Goal: Information Seeking & Learning: Learn about a topic

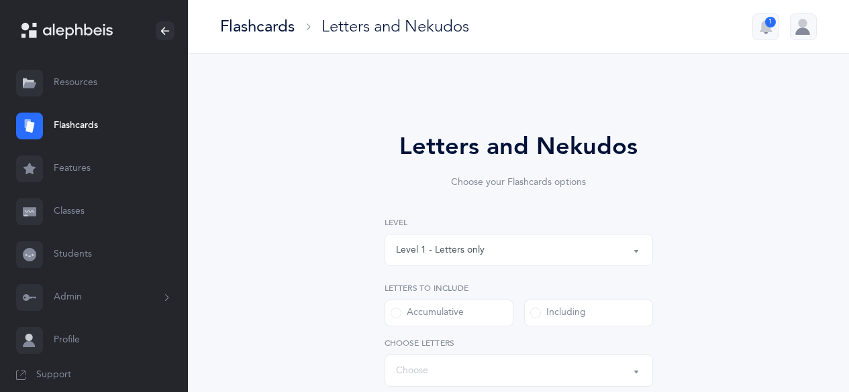
select select
select select "single"
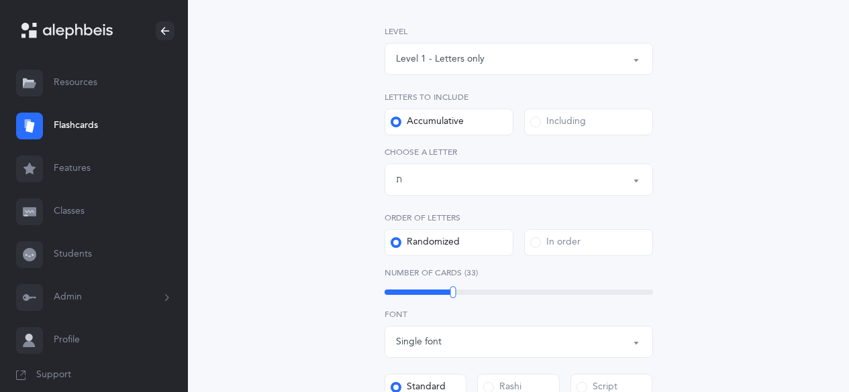
scroll to position [201, 0]
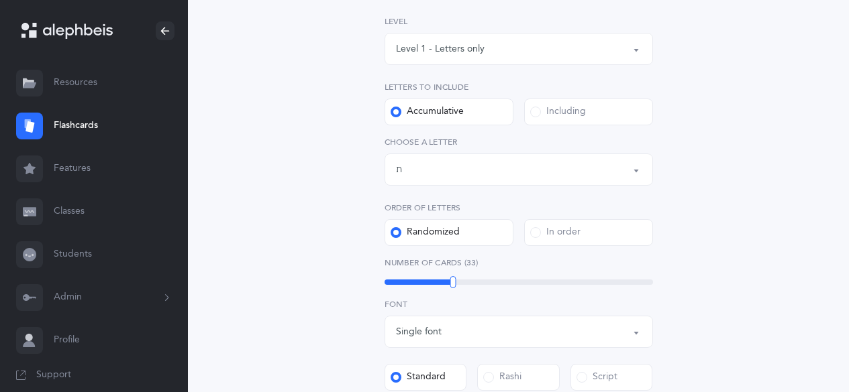
click at [458, 178] on button "Letters up until: ת" at bounding box center [518, 170] width 268 height 32
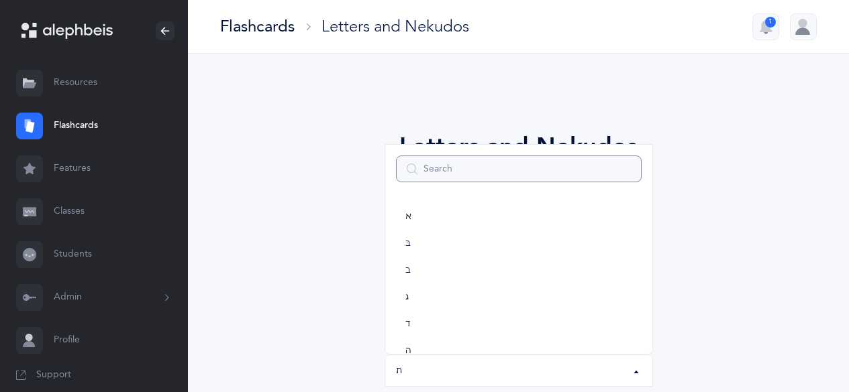
scroll to position [746, 0]
click at [455, 244] on link "שׁ" at bounding box center [519, 249] width 246 height 27
select select "86"
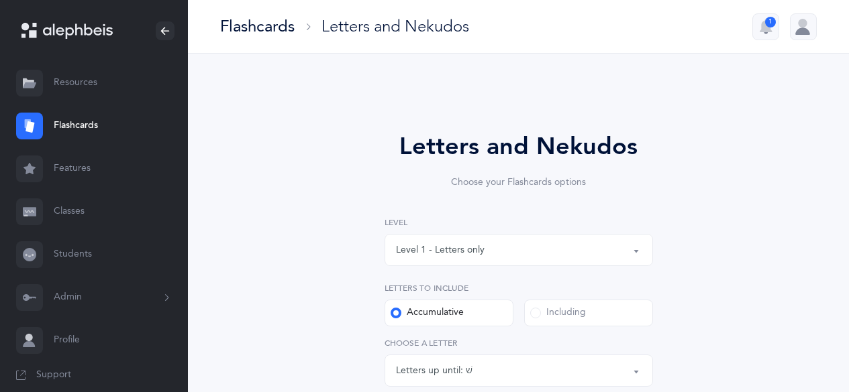
click at [583, 315] on div "Including" at bounding box center [558, 313] width 56 height 13
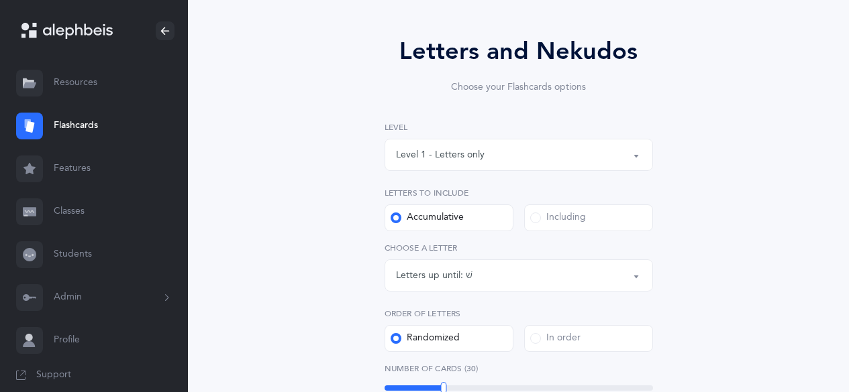
scroll to position [134, 0]
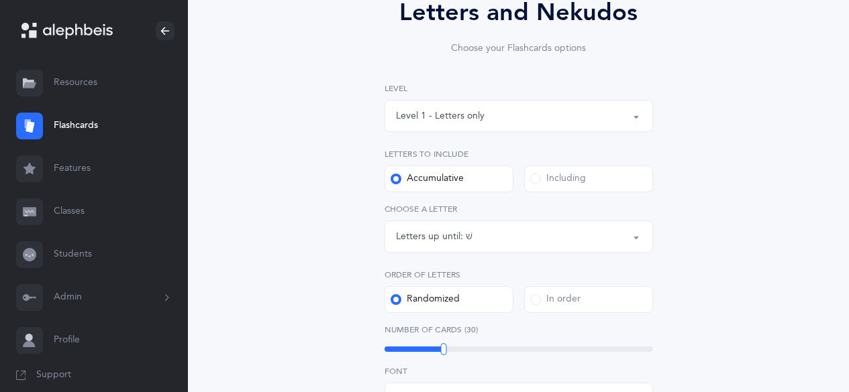
click at [540, 186] on label "Including" at bounding box center [588, 179] width 129 height 27
click at [0, 0] on input "Including" at bounding box center [0, 0] width 0 height 0
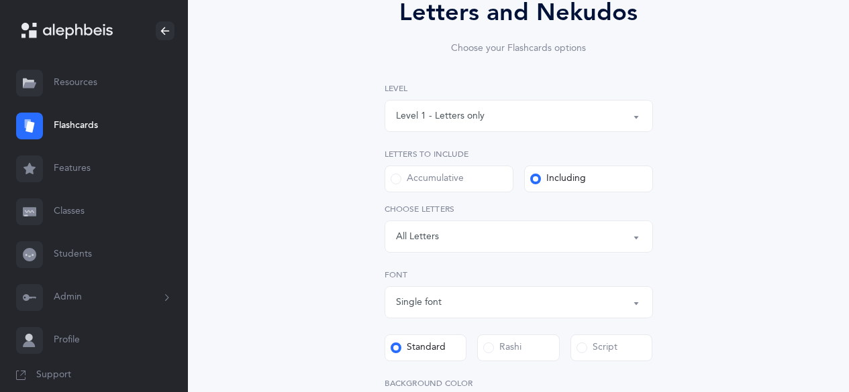
click at [526, 239] on div "Letters: All Letters" at bounding box center [519, 236] width 246 height 23
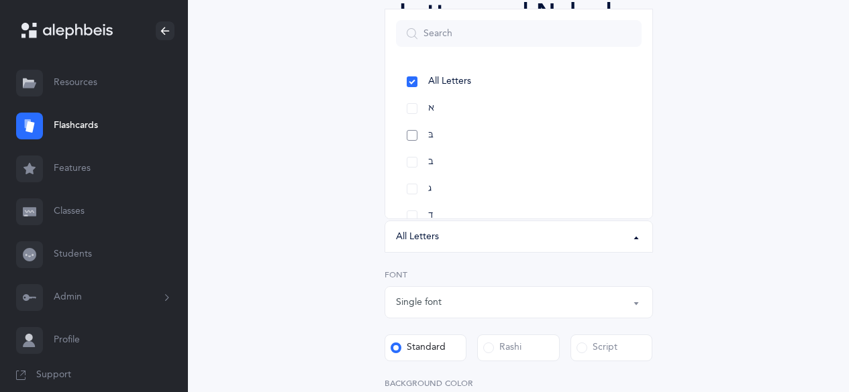
click at [411, 140] on link "בּ" at bounding box center [519, 135] width 246 height 27
select select "81"
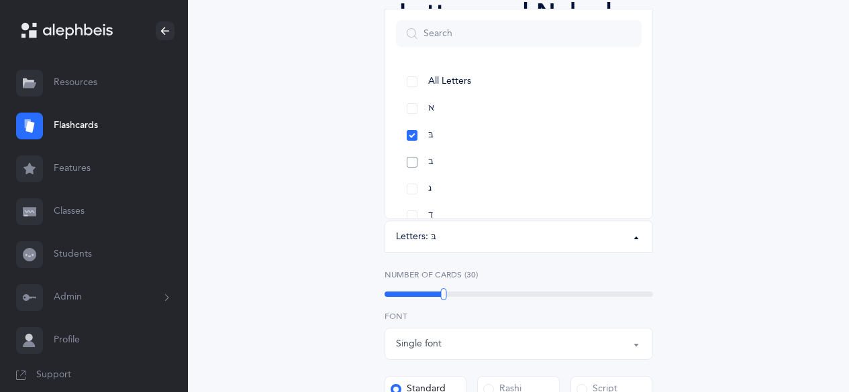
click at [408, 154] on link "ב" at bounding box center [519, 162] width 246 height 27
click at [409, 148] on link "ט" at bounding box center [519, 149] width 246 height 27
click at [421, 123] on link "כ" at bounding box center [519, 122] width 246 height 27
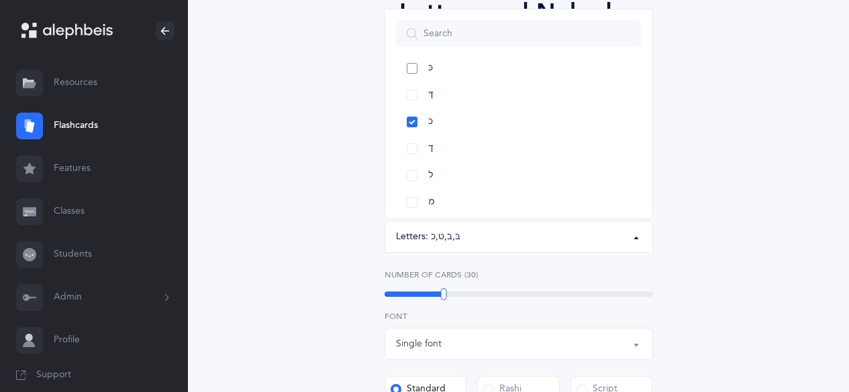
click at [405, 62] on link "כּ" at bounding box center [519, 68] width 246 height 27
click at [418, 162] on link "פּ" at bounding box center [519, 162] width 246 height 27
click at [413, 187] on link "פ" at bounding box center [519, 189] width 246 height 27
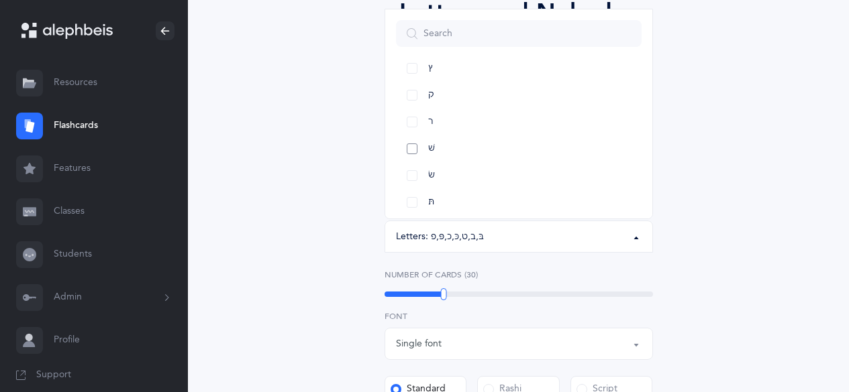
click at [418, 148] on link "שׁ" at bounding box center [519, 149] width 246 height 27
click at [418, 178] on link "שׂ" at bounding box center [519, 175] width 246 height 27
click at [409, 169] on link "תּ" at bounding box center [519, 167] width 246 height 27
click at [409, 193] on link "ת" at bounding box center [519, 194] width 246 height 27
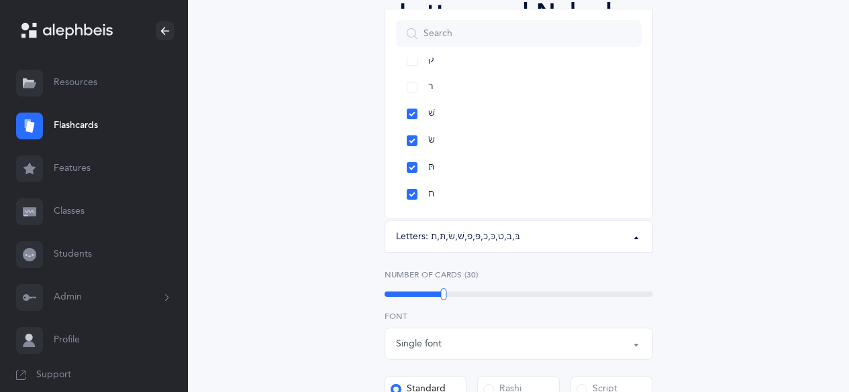
click at [345, 222] on div "Letters and Nekudos Choose your Flashcards options Level 1 - Letters only Level…" at bounding box center [518, 329] width 586 height 745
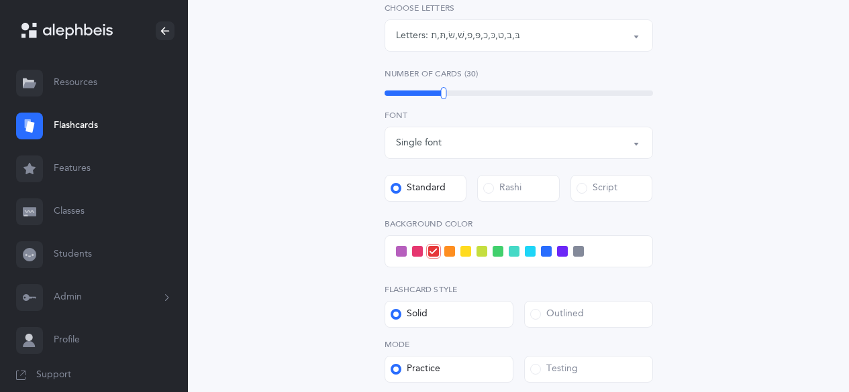
scroll to position [402, 0]
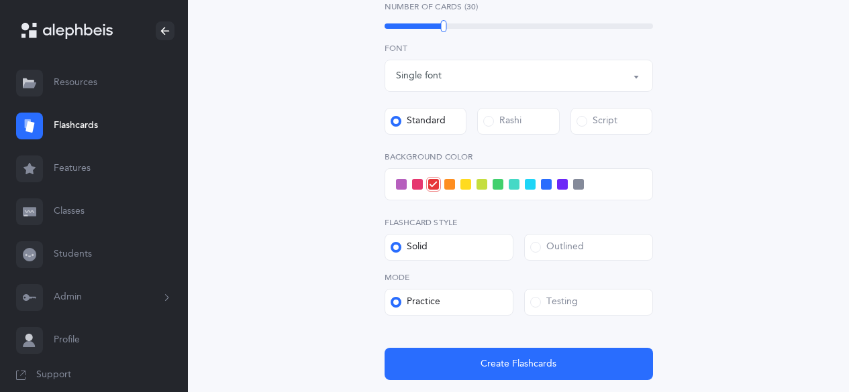
click at [538, 303] on span at bounding box center [535, 302] width 11 height 11
click at [0, 0] on input "Testing" at bounding box center [0, 0] width 0 height 0
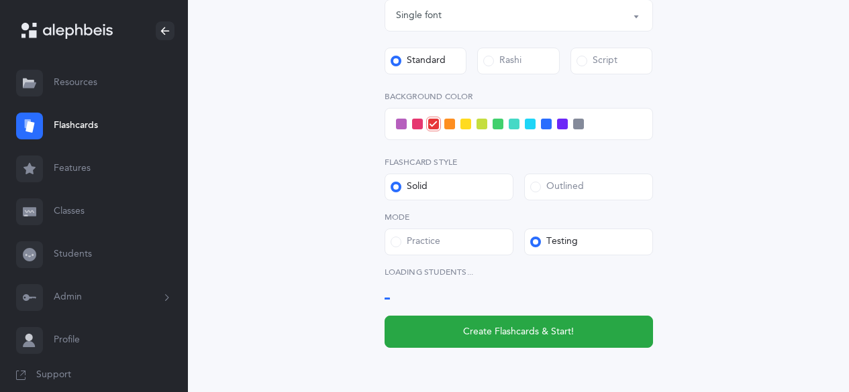
scroll to position [470, 0]
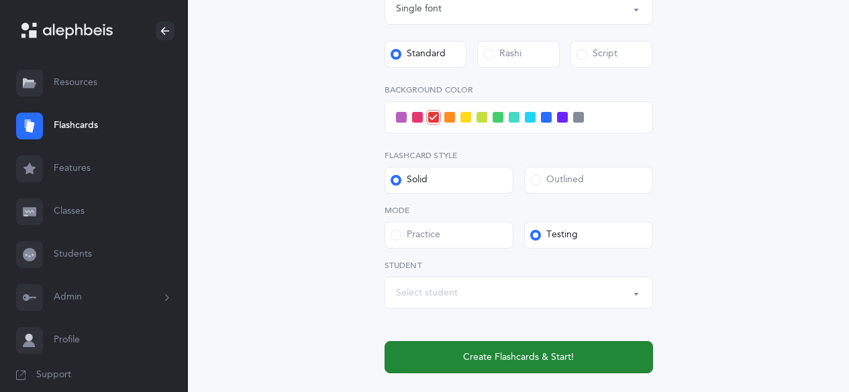
click at [499, 354] on span "Create Flashcards & Start!" at bounding box center [518, 358] width 111 height 14
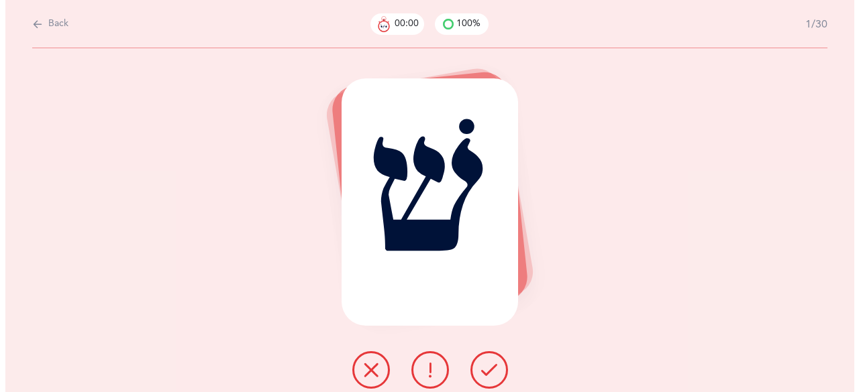
scroll to position [0, 0]
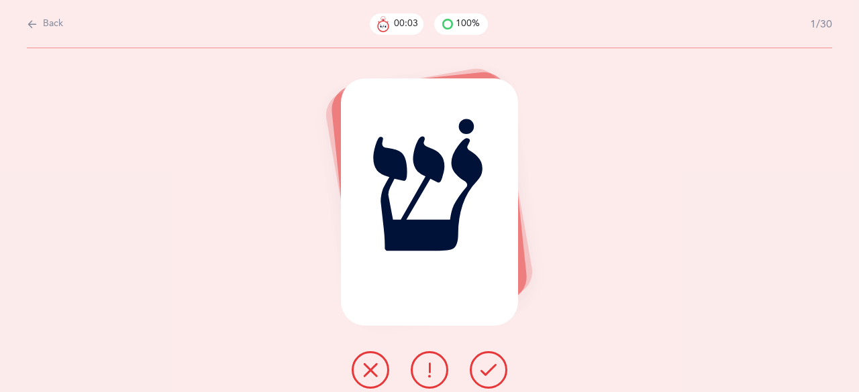
click at [492, 369] on icon at bounding box center [488, 370] width 16 height 16
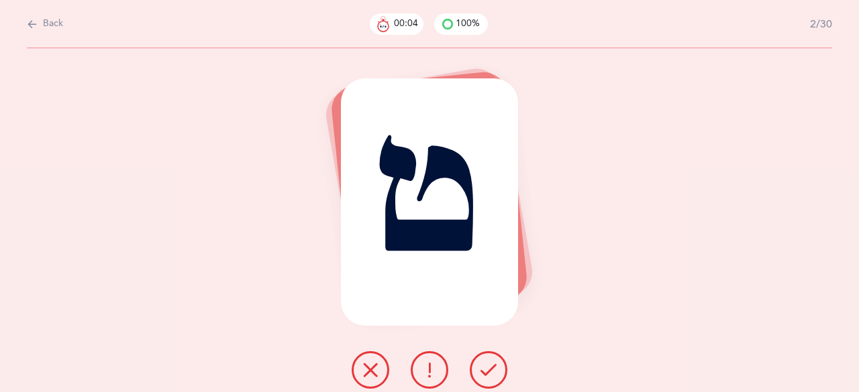
click at [492, 368] on icon at bounding box center [488, 370] width 16 height 16
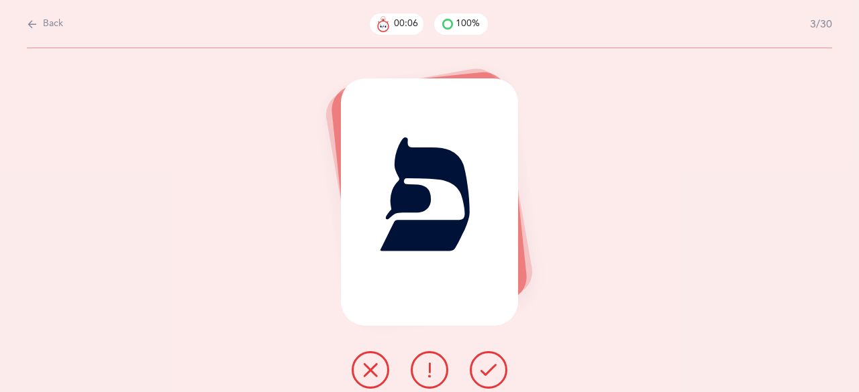
click at [493, 368] on icon at bounding box center [488, 370] width 16 height 16
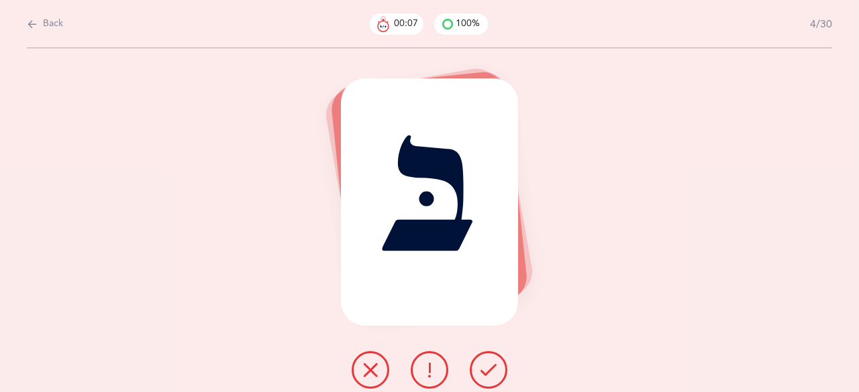
click at [493, 368] on icon at bounding box center [488, 370] width 16 height 16
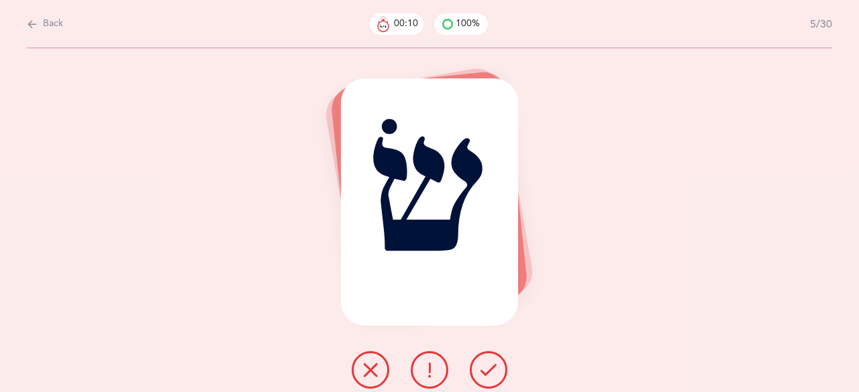
click at [493, 368] on icon at bounding box center [488, 370] width 16 height 16
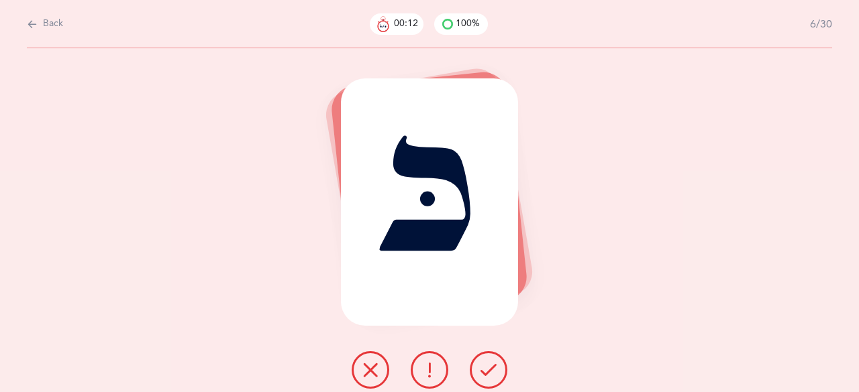
click at [493, 368] on icon at bounding box center [488, 370] width 16 height 16
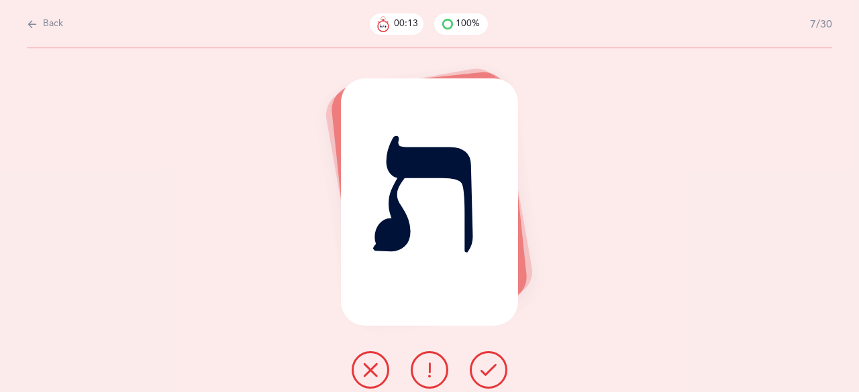
click at [493, 368] on icon at bounding box center [488, 370] width 16 height 16
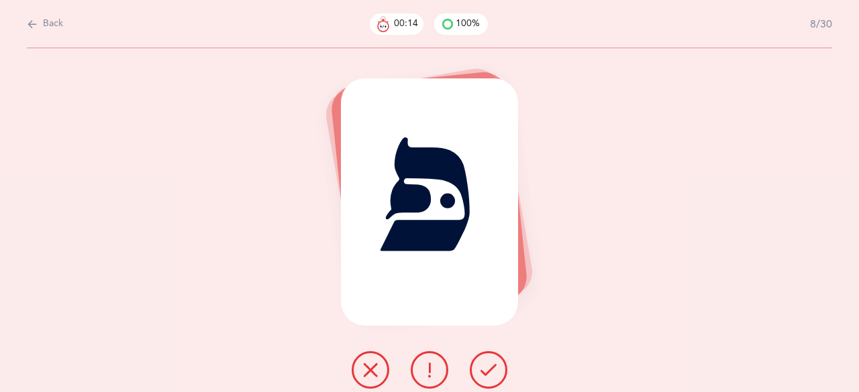
click at [493, 368] on icon at bounding box center [488, 370] width 16 height 16
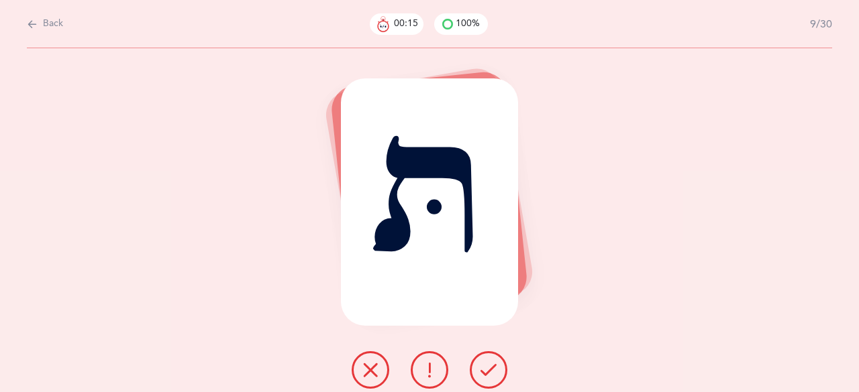
click at [493, 368] on icon at bounding box center [488, 370] width 16 height 16
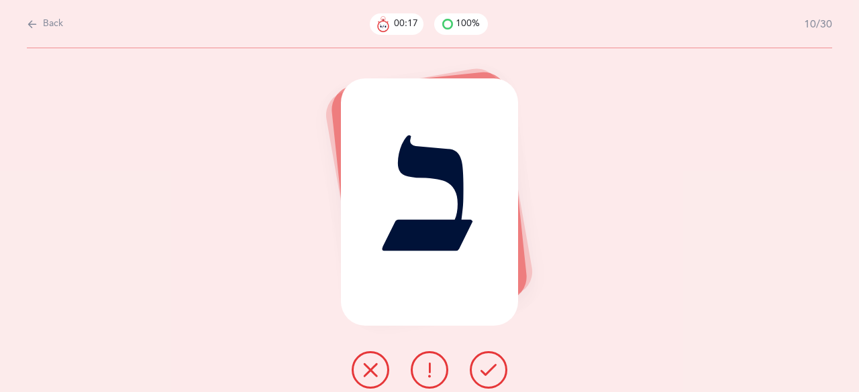
click at [493, 368] on icon at bounding box center [488, 370] width 16 height 16
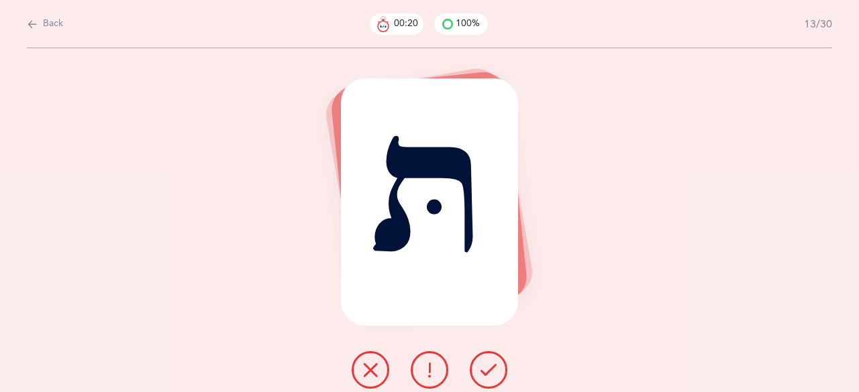
click at [493, 368] on icon at bounding box center [488, 370] width 16 height 16
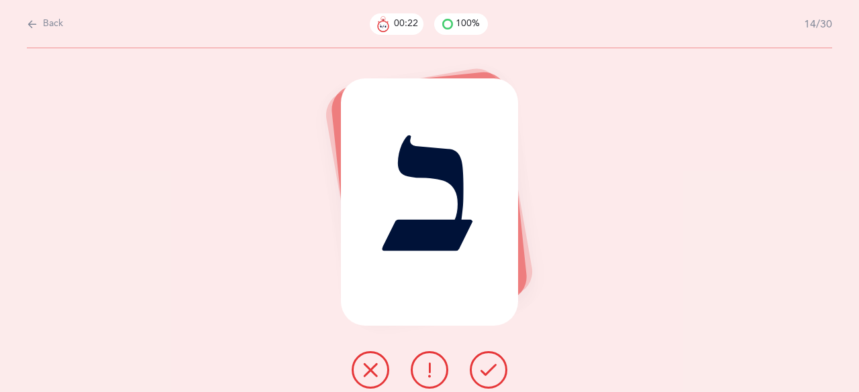
click at [493, 368] on icon at bounding box center [488, 370] width 16 height 16
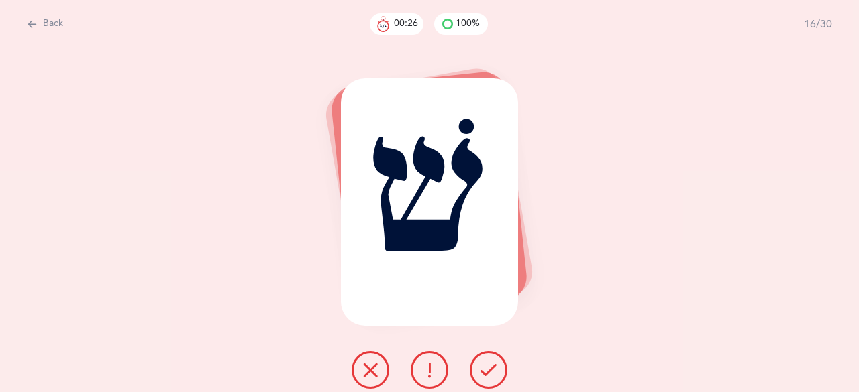
click at [492, 368] on icon at bounding box center [488, 370] width 16 height 16
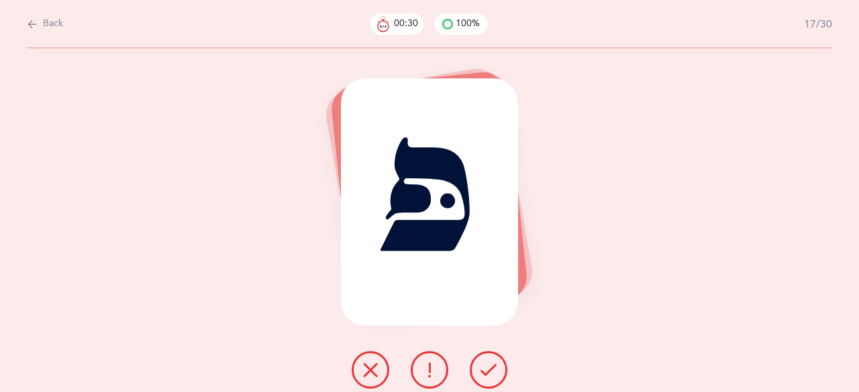
click at [484, 371] on icon at bounding box center [488, 370] width 16 height 16
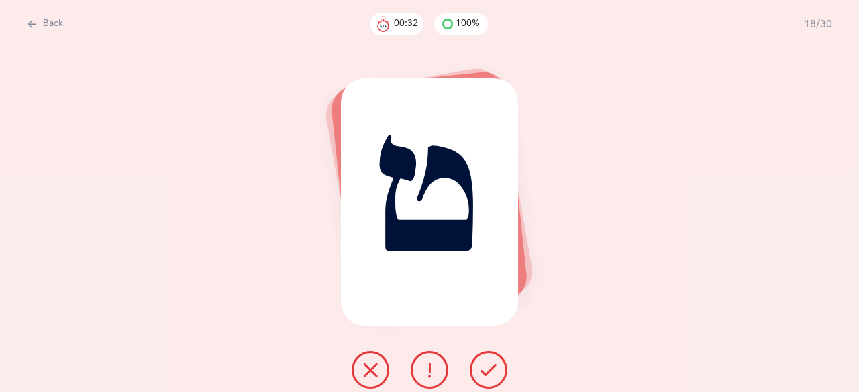
click at [485, 371] on icon at bounding box center [488, 370] width 16 height 16
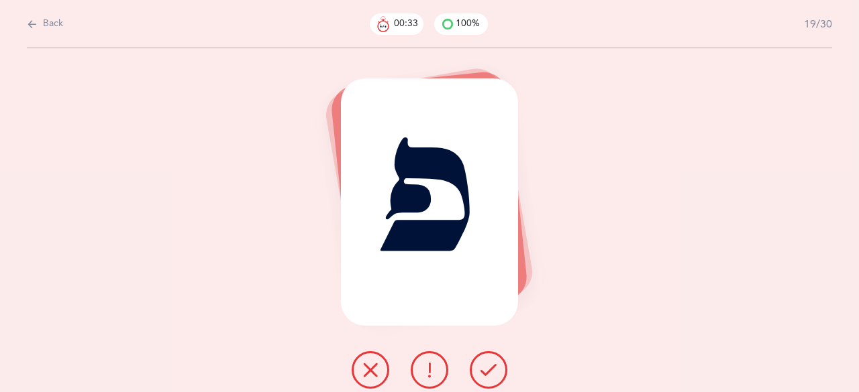
click at [485, 371] on icon at bounding box center [488, 370] width 16 height 16
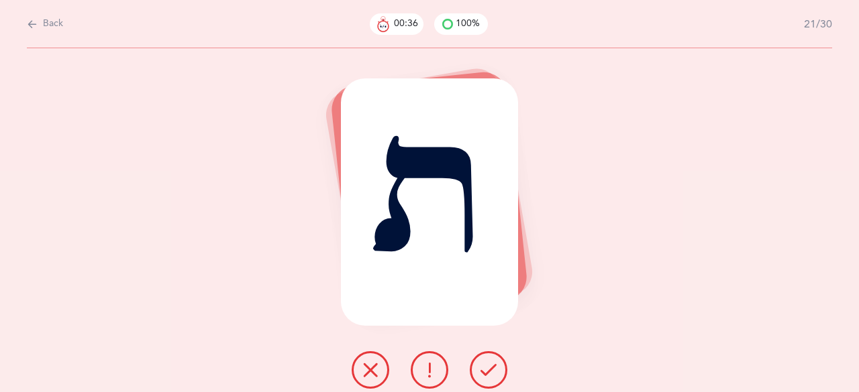
click at [485, 371] on icon at bounding box center [488, 370] width 16 height 16
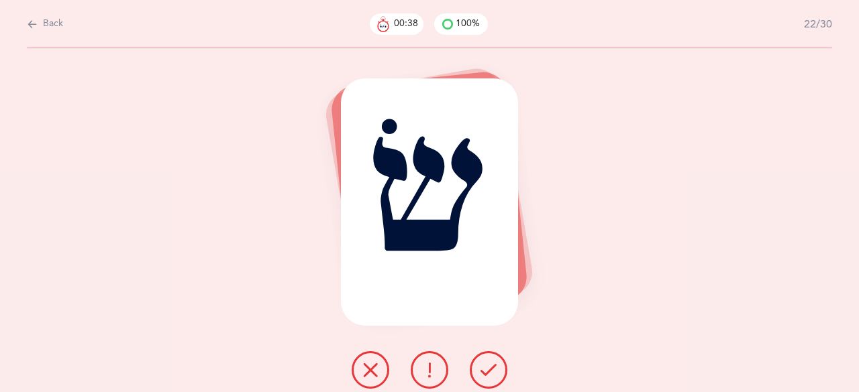
click at [485, 371] on icon at bounding box center [488, 370] width 16 height 16
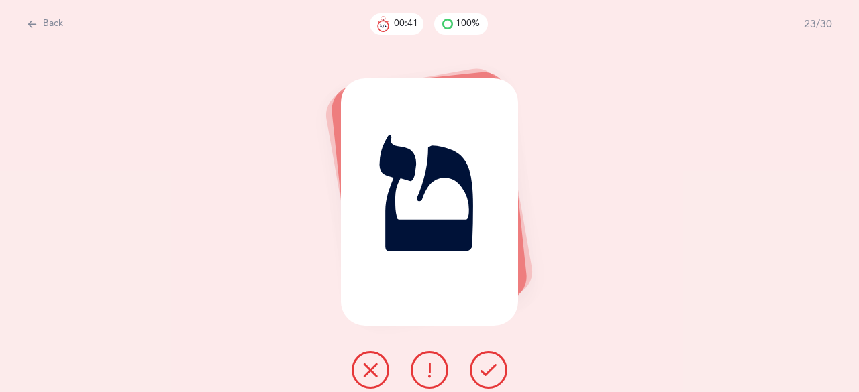
click at [485, 371] on icon at bounding box center [488, 370] width 16 height 16
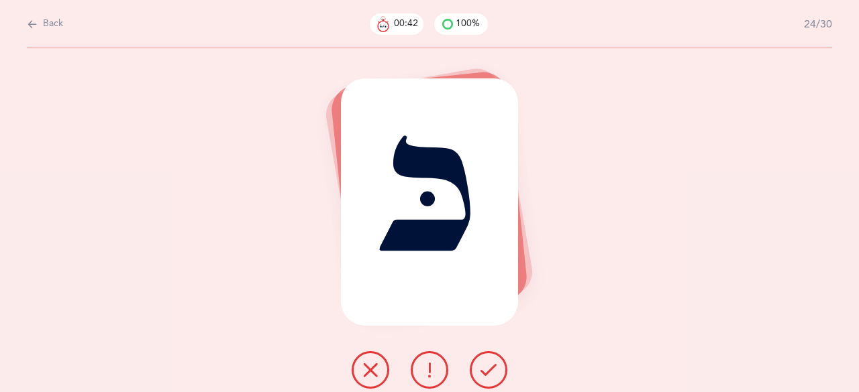
click at [485, 371] on icon at bounding box center [488, 370] width 16 height 16
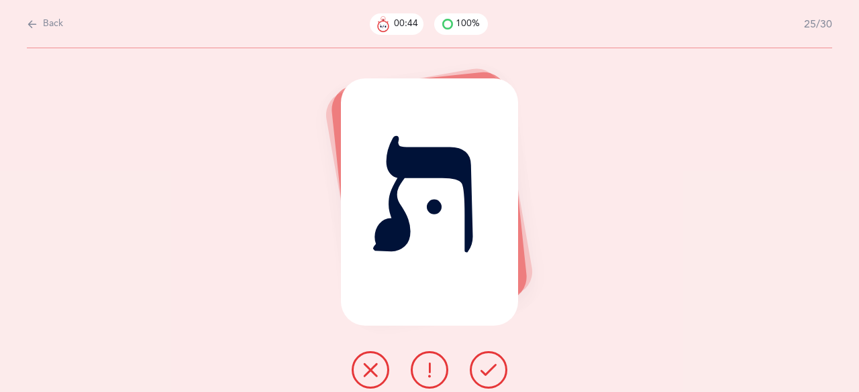
click at [485, 371] on icon at bounding box center [488, 370] width 16 height 16
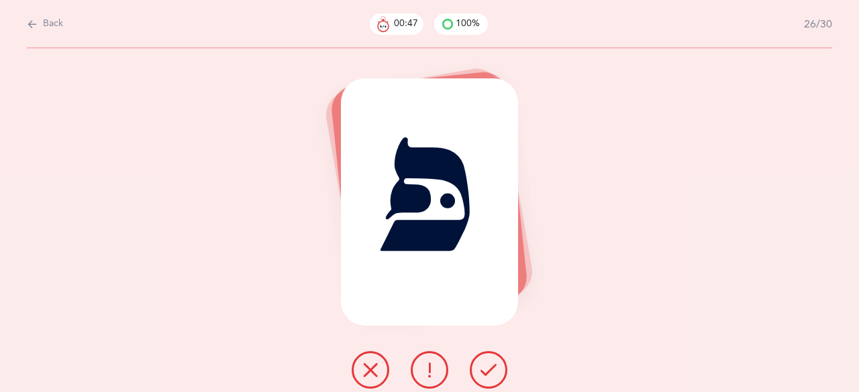
click at [482, 374] on icon at bounding box center [488, 370] width 16 height 16
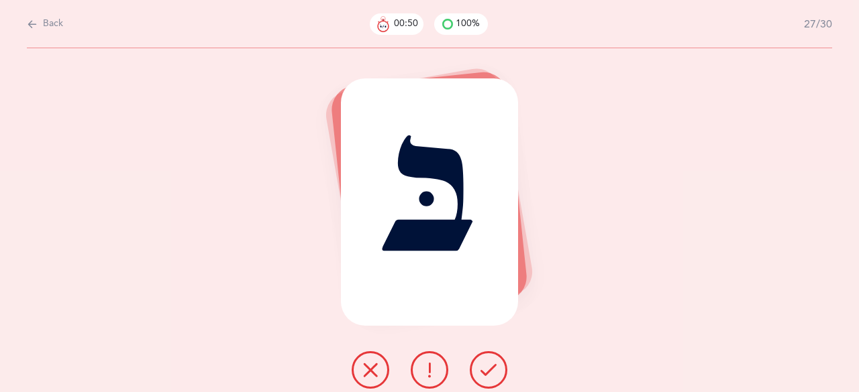
click at [483, 371] on icon at bounding box center [488, 370] width 16 height 16
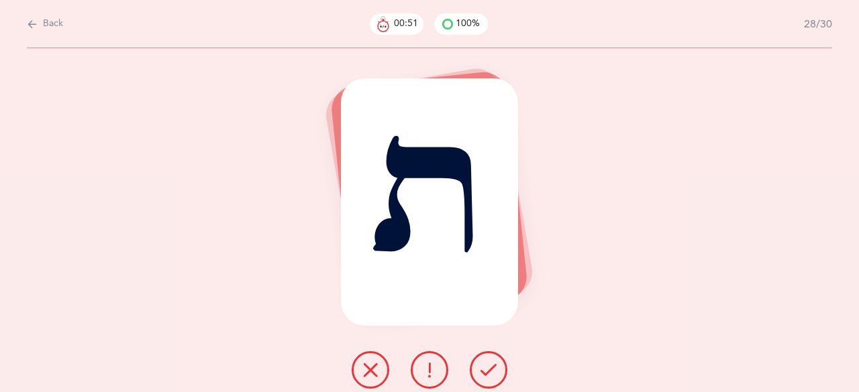
click at [483, 371] on icon at bounding box center [488, 370] width 16 height 16
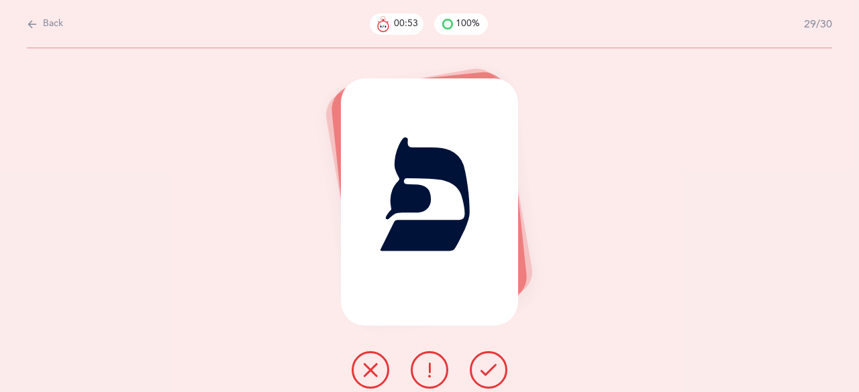
click at [483, 371] on icon at bounding box center [488, 370] width 16 height 16
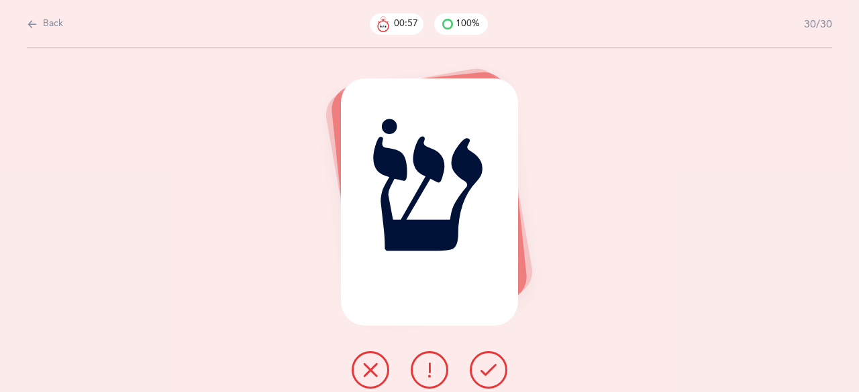
click at [483, 371] on icon at bounding box center [488, 370] width 16 height 16
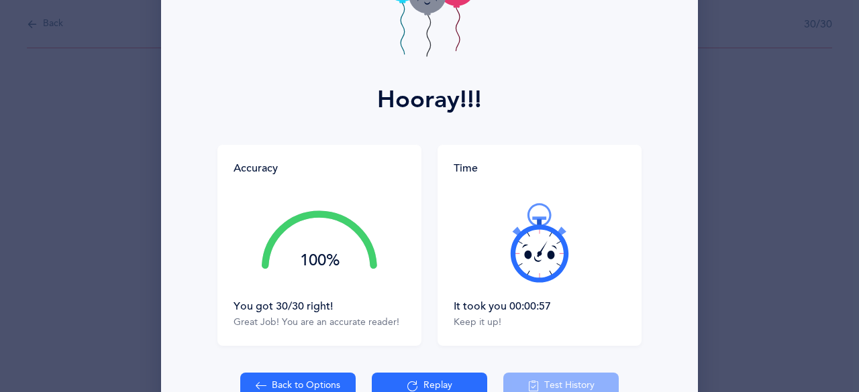
scroll to position [134, 0]
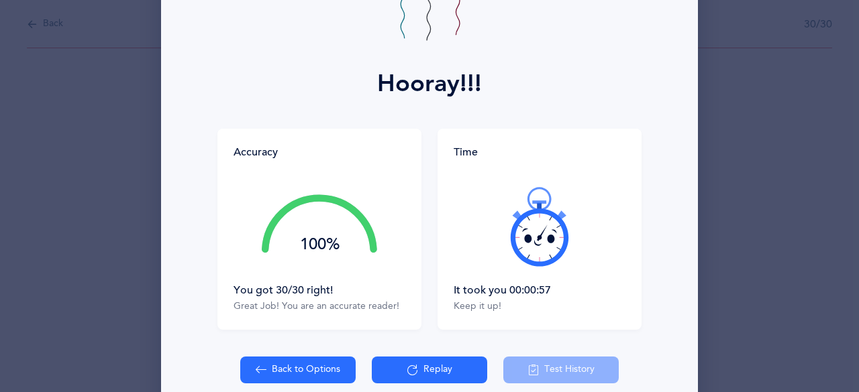
click at [531, 244] on icon at bounding box center [539, 226] width 80 height 80
click at [531, 244] on div at bounding box center [539, 226] width 172 height 113
click at [533, 242] on icon at bounding box center [539, 226] width 80 height 80
click at [533, 242] on div at bounding box center [539, 226] width 172 height 113
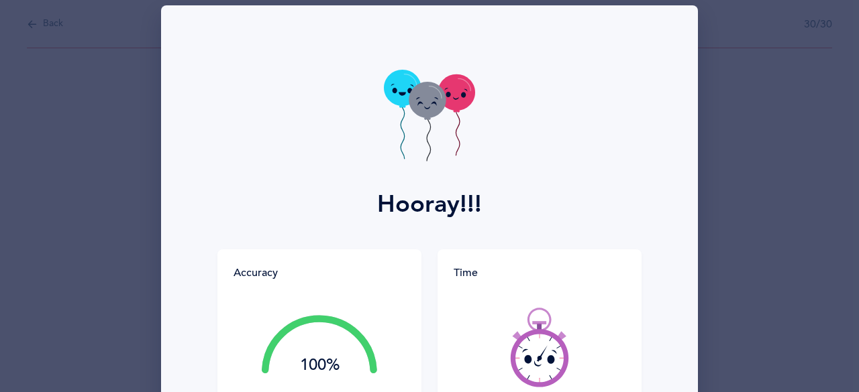
scroll to position [0, 0]
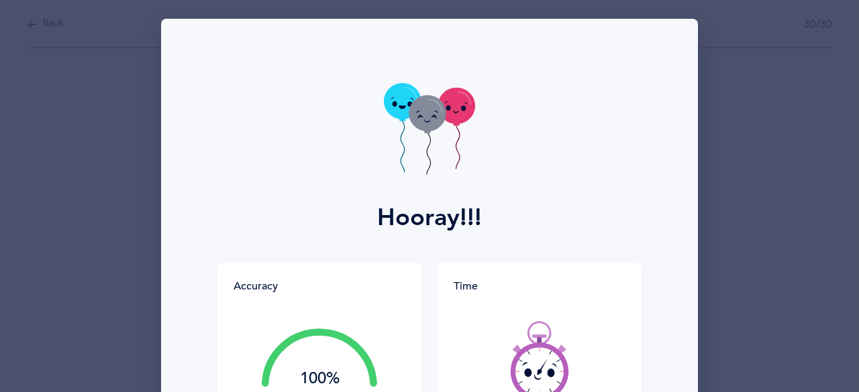
click at [433, 108] on icon at bounding box center [427, 113] width 37 height 36
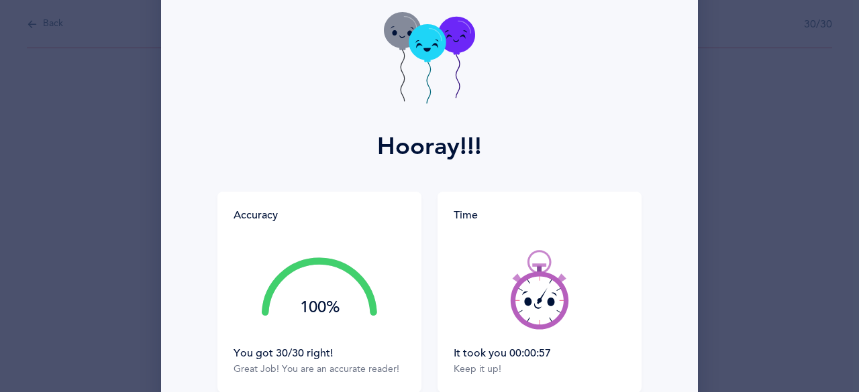
scroll to position [198, 0]
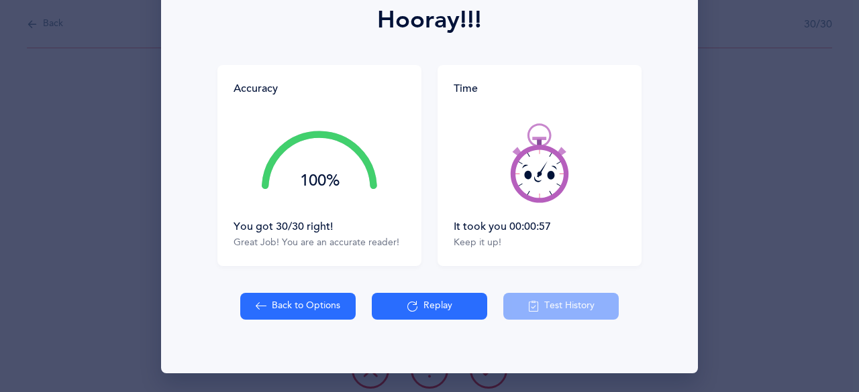
click at [418, 308] on button "Replay" at bounding box center [429, 306] width 115 height 27
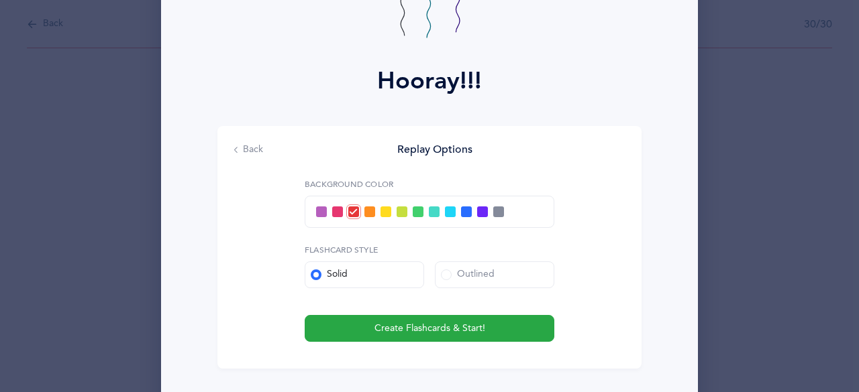
scroll to position [131, 0]
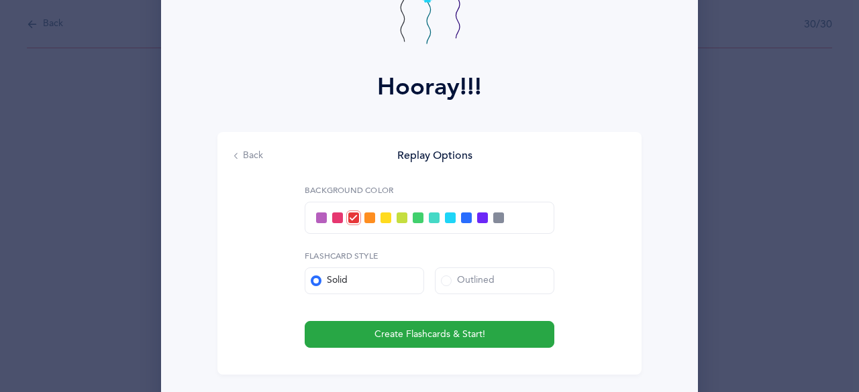
click at [381, 221] on span at bounding box center [385, 218] width 11 height 11
click at [0, 0] on input "checkbox" at bounding box center [0, 0] width 0 height 0
click at [449, 284] on div "Outlined" at bounding box center [468, 280] width 54 height 13
click at [0, 0] on input "Outlined" at bounding box center [0, 0] width 0 height 0
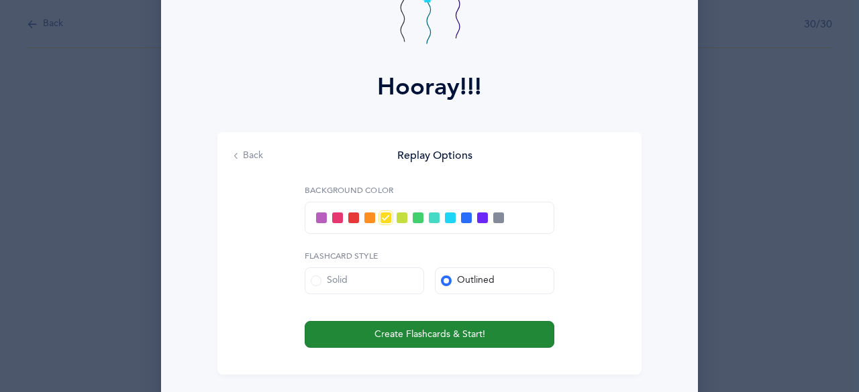
click at [443, 339] on span "Create Flashcards & Start!" at bounding box center [429, 335] width 111 height 14
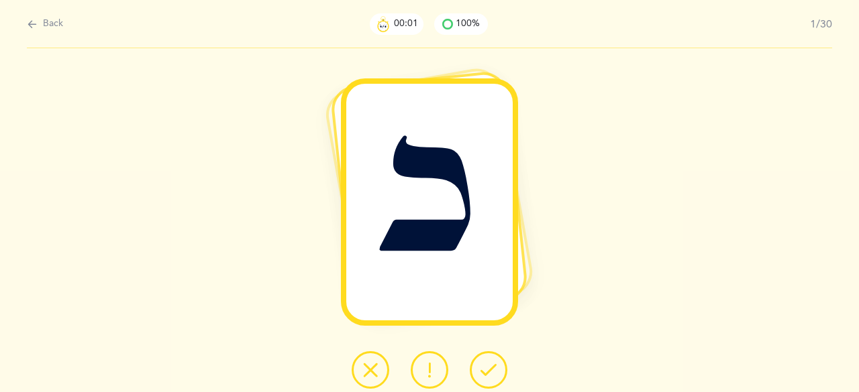
click at [496, 372] on icon at bounding box center [488, 370] width 16 height 16
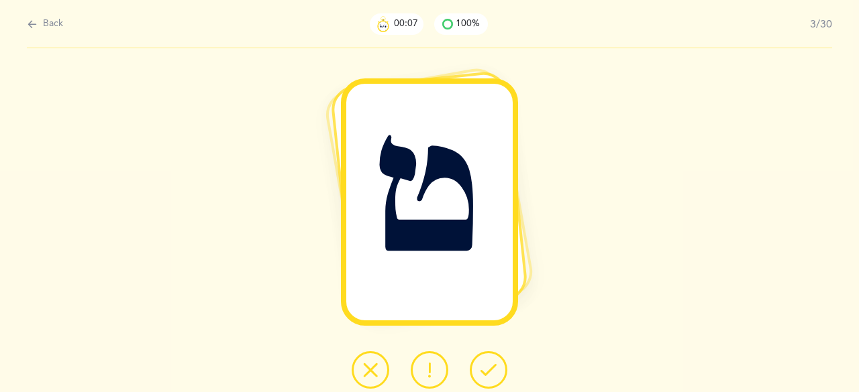
click at [496, 372] on icon at bounding box center [488, 370] width 16 height 16
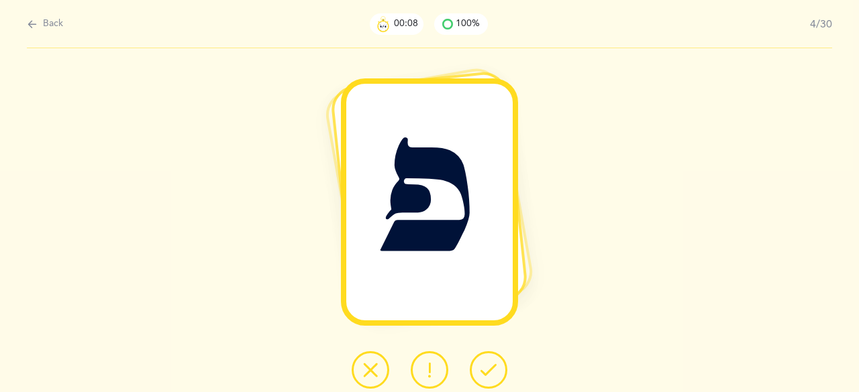
click at [496, 372] on icon at bounding box center [488, 370] width 16 height 16
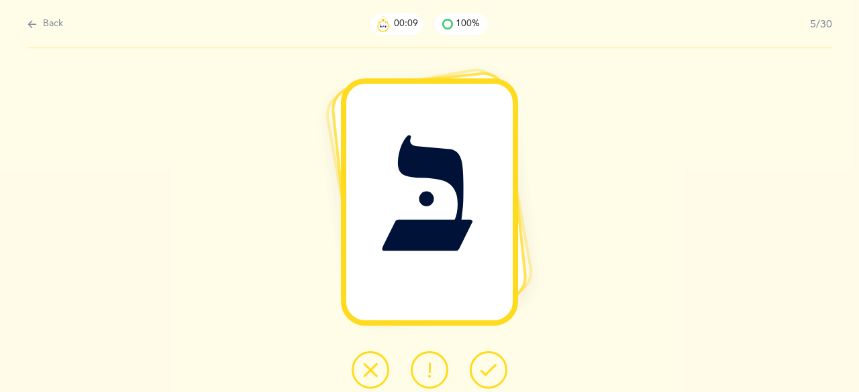
click at [496, 372] on icon at bounding box center [488, 370] width 16 height 16
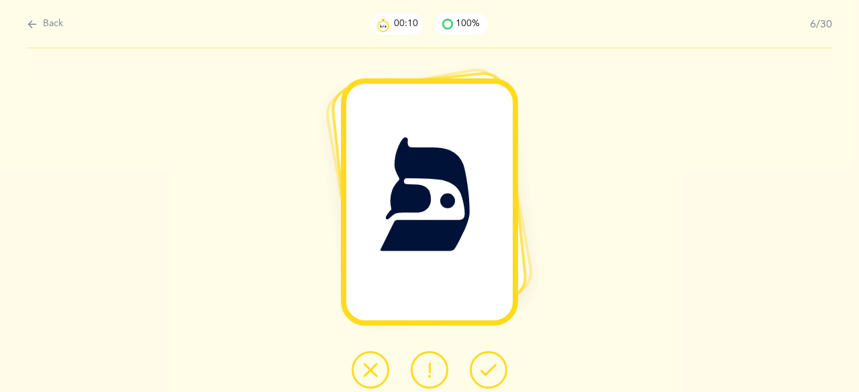
click at [496, 370] on button at bounding box center [489, 371] width 38 height 38
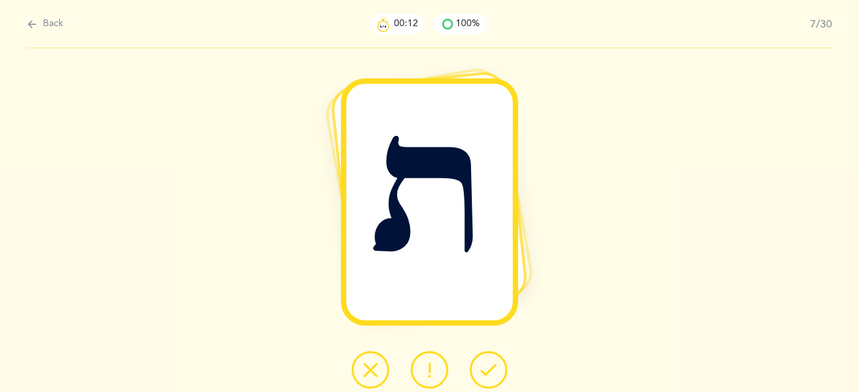
click at [496, 370] on button at bounding box center [489, 371] width 38 height 38
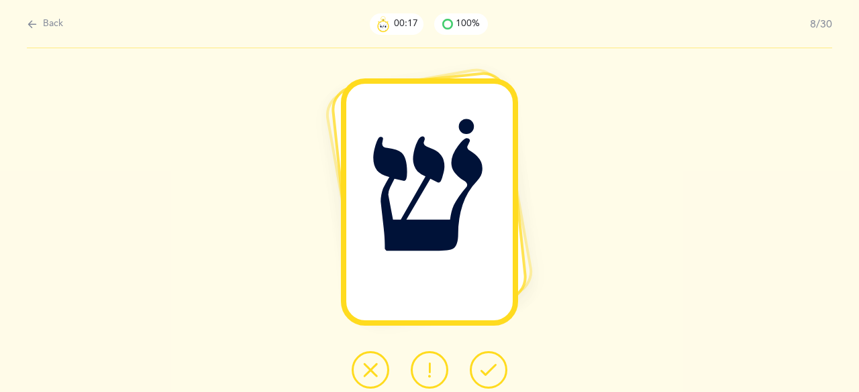
click at [494, 366] on icon at bounding box center [488, 370] width 16 height 16
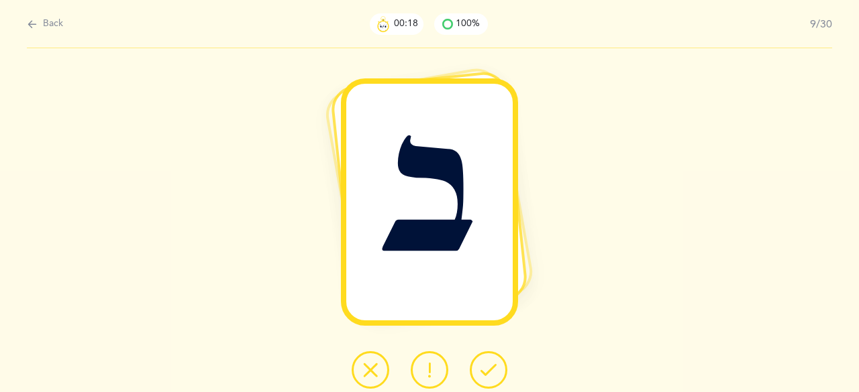
click at [491, 370] on icon at bounding box center [488, 370] width 16 height 16
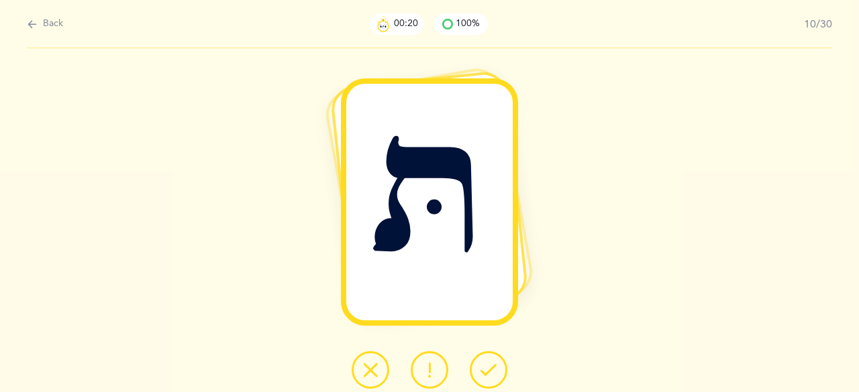
click at [492, 370] on icon at bounding box center [488, 370] width 16 height 16
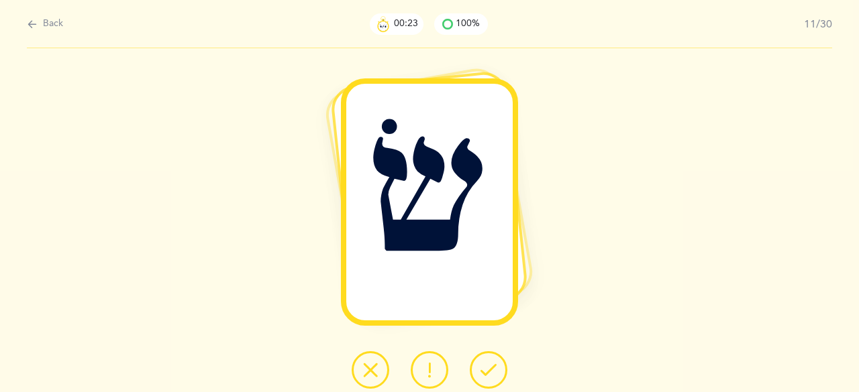
click at [496, 361] on button at bounding box center [489, 371] width 38 height 38
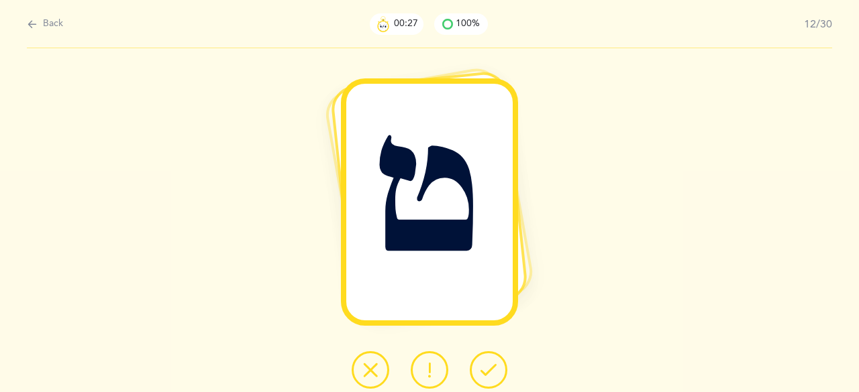
click at [499, 363] on button at bounding box center [489, 371] width 38 height 38
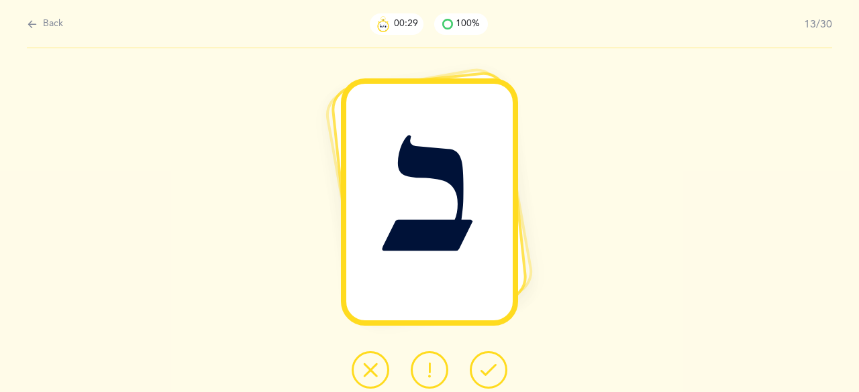
click at [499, 362] on button at bounding box center [489, 371] width 38 height 38
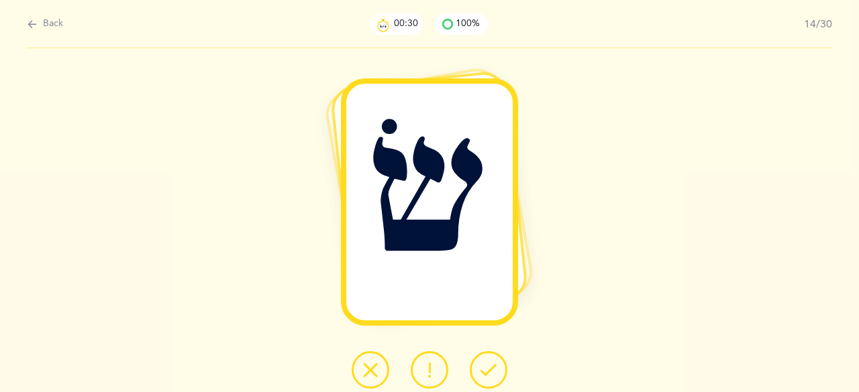
click at [499, 362] on button at bounding box center [489, 371] width 38 height 38
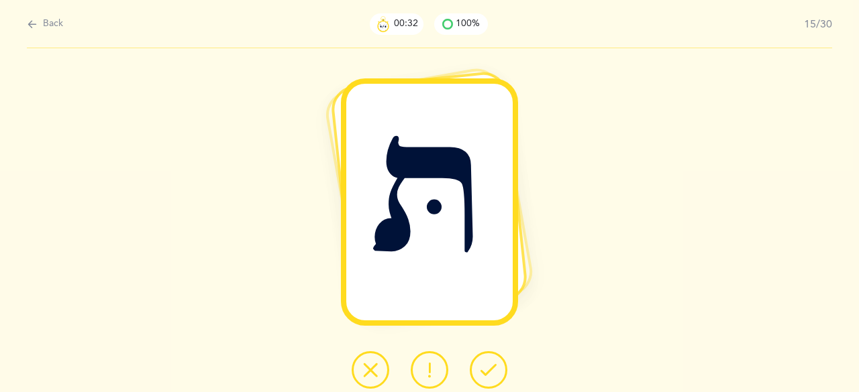
click at [499, 362] on button at bounding box center [489, 371] width 38 height 38
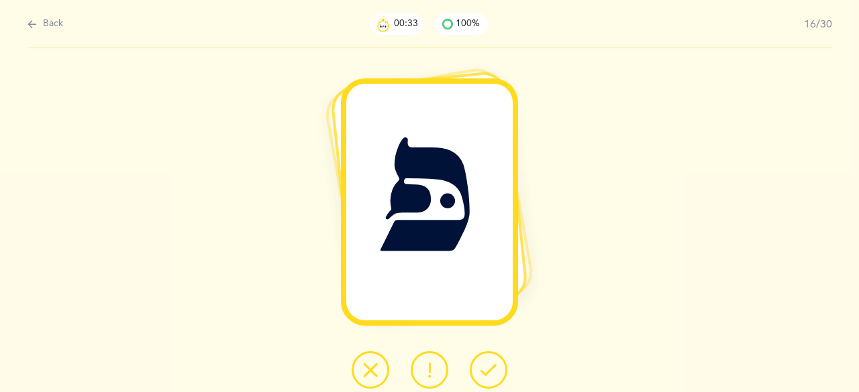
click at [499, 362] on button at bounding box center [489, 371] width 38 height 38
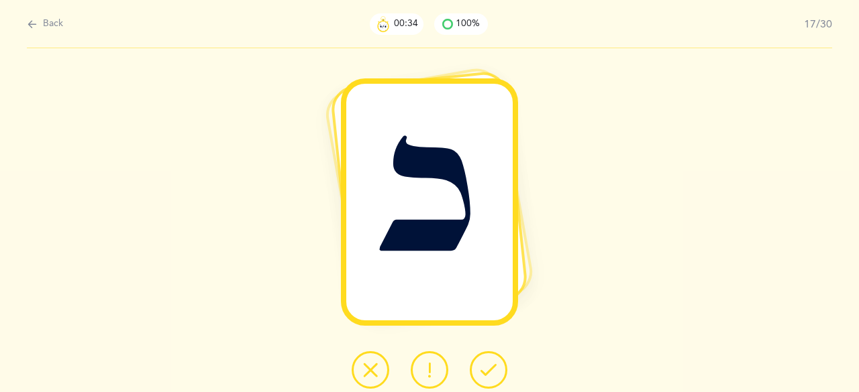
click at [499, 362] on button at bounding box center [489, 371] width 38 height 38
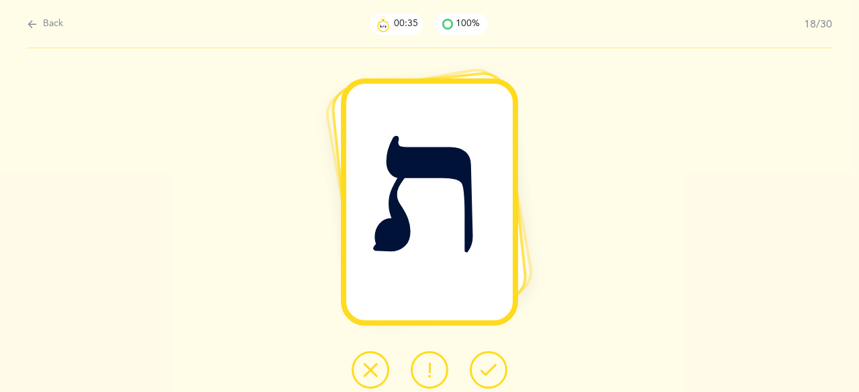
click at [499, 362] on button at bounding box center [489, 371] width 38 height 38
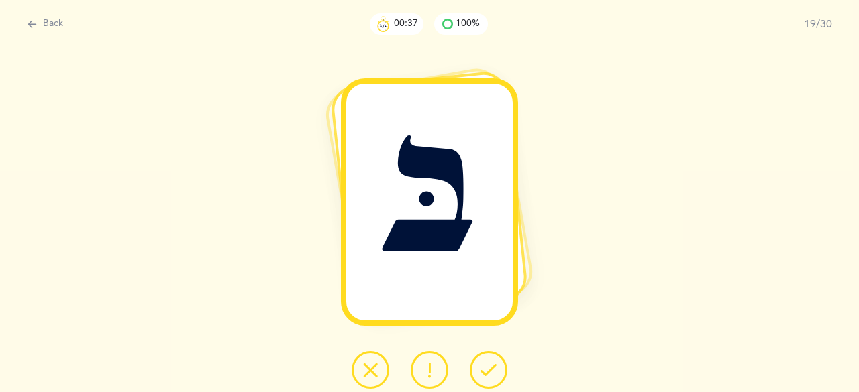
click at [499, 362] on button at bounding box center [489, 371] width 38 height 38
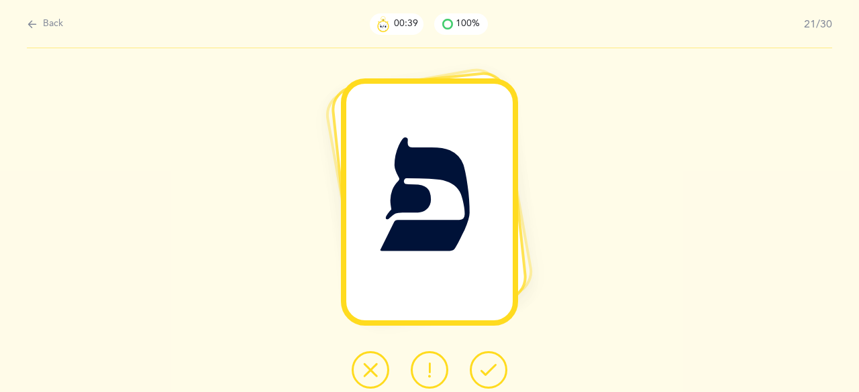
click at [499, 362] on button at bounding box center [489, 371] width 38 height 38
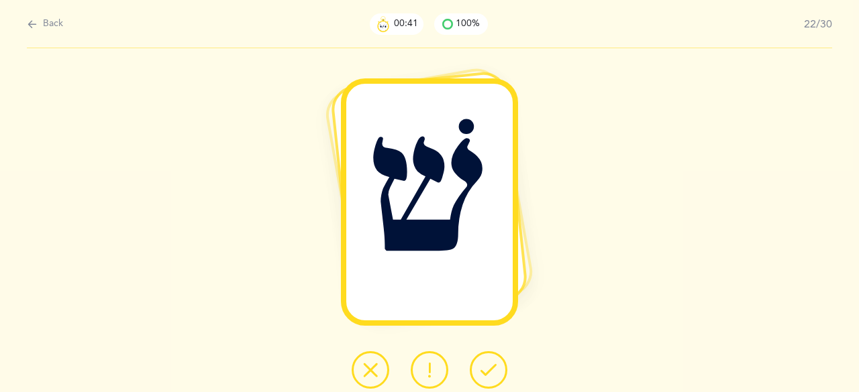
click at [499, 362] on button at bounding box center [489, 371] width 38 height 38
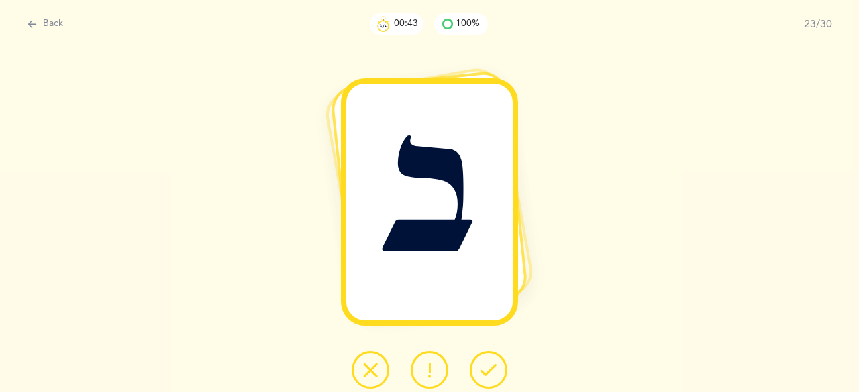
click at [499, 362] on button at bounding box center [489, 371] width 38 height 38
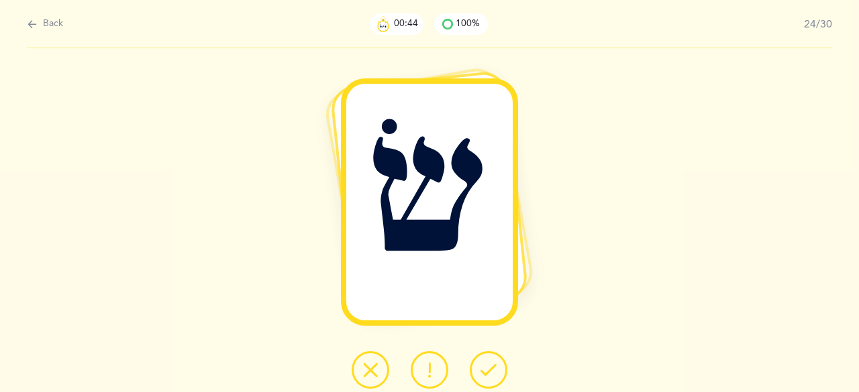
click at [499, 362] on button at bounding box center [489, 371] width 38 height 38
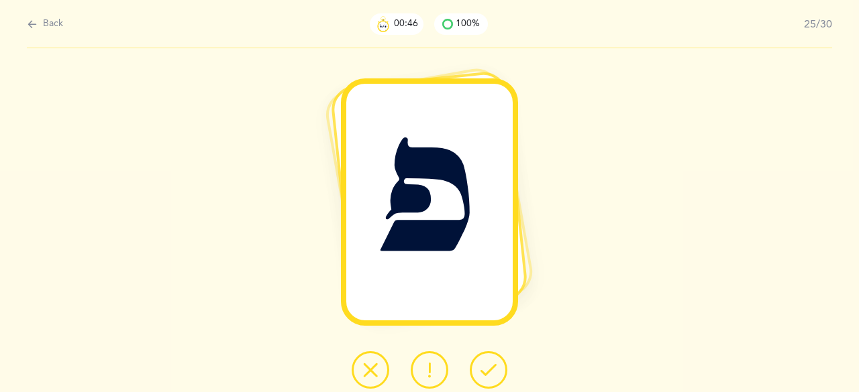
click at [499, 362] on button at bounding box center [489, 371] width 38 height 38
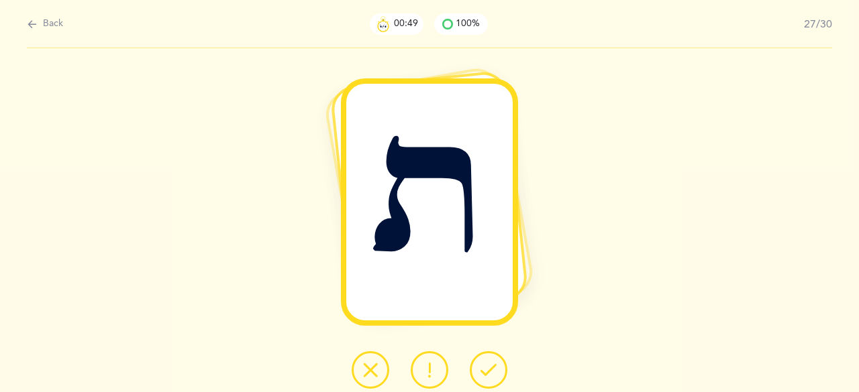
click at [499, 362] on button at bounding box center [489, 371] width 38 height 38
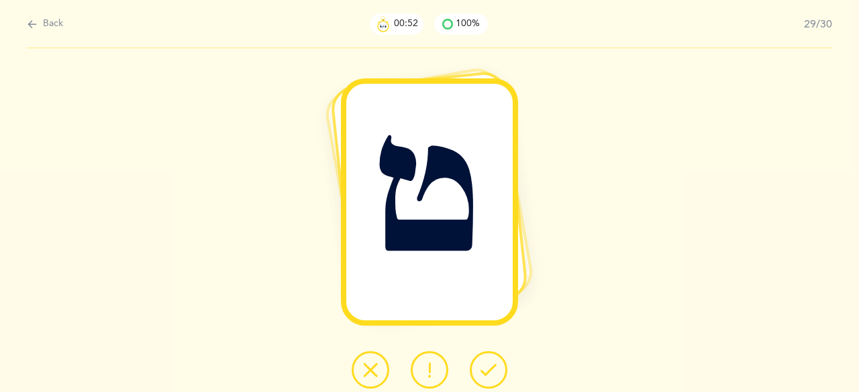
click at [499, 362] on button at bounding box center [489, 371] width 38 height 38
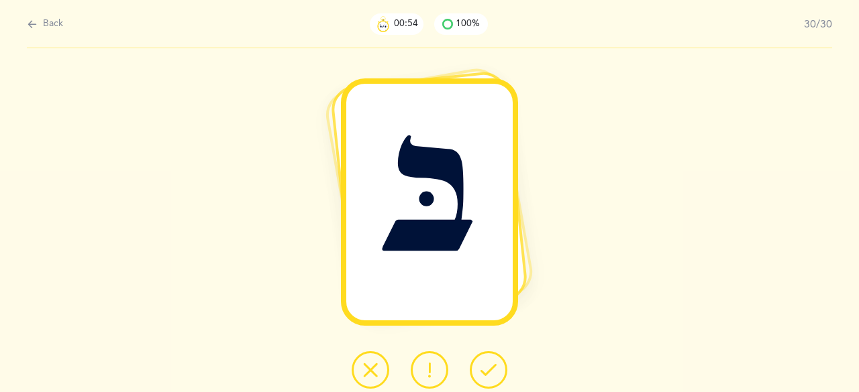
click at [499, 362] on button at bounding box center [489, 371] width 38 height 38
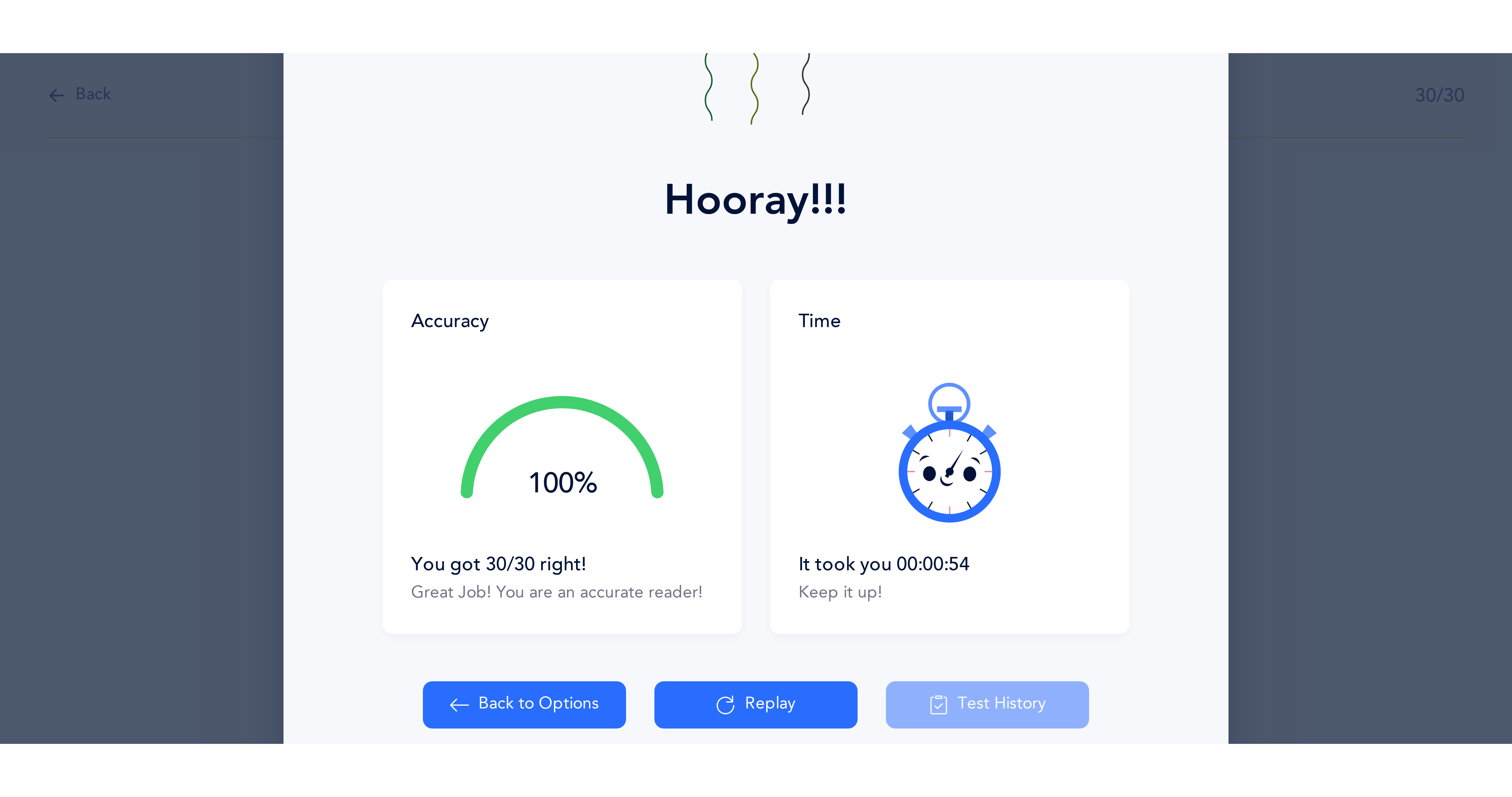
scroll to position [0, 0]
